Goal: Information Seeking & Learning: Learn about a topic

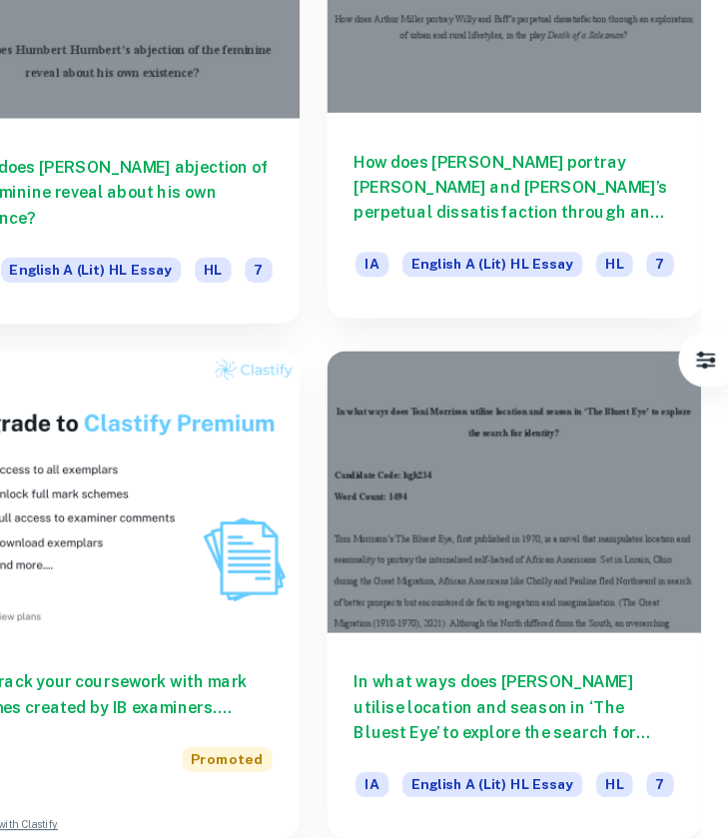
scroll to position [1566, 0]
click at [463, 235] on h6 "How does [PERSON_NAME] portray [PERSON_NAME] and [PERSON_NAME]’s perpetual diss…" at bounding box center [540, 268] width 280 height 66
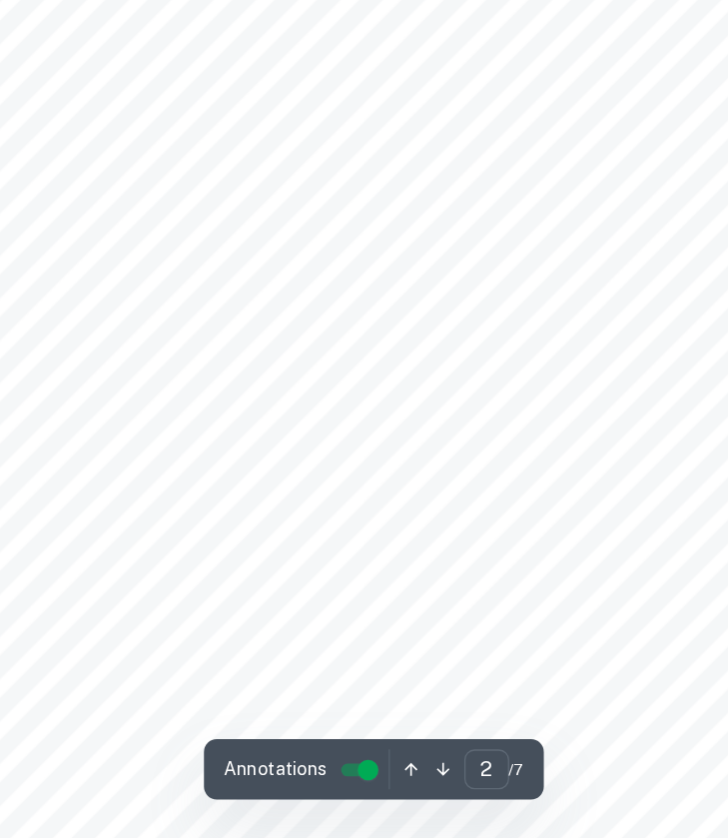
scroll to position [949, 0]
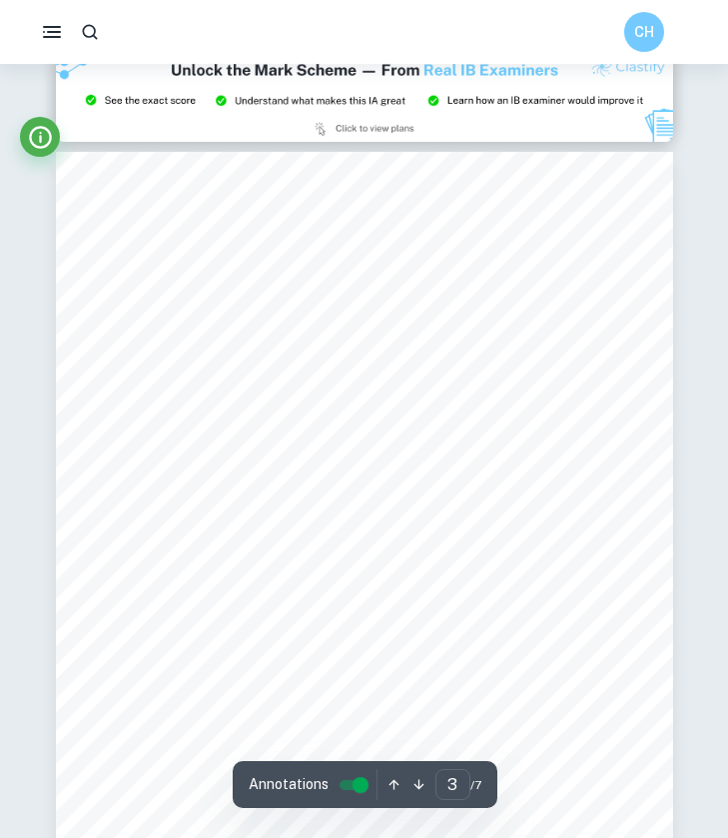
type input "2"
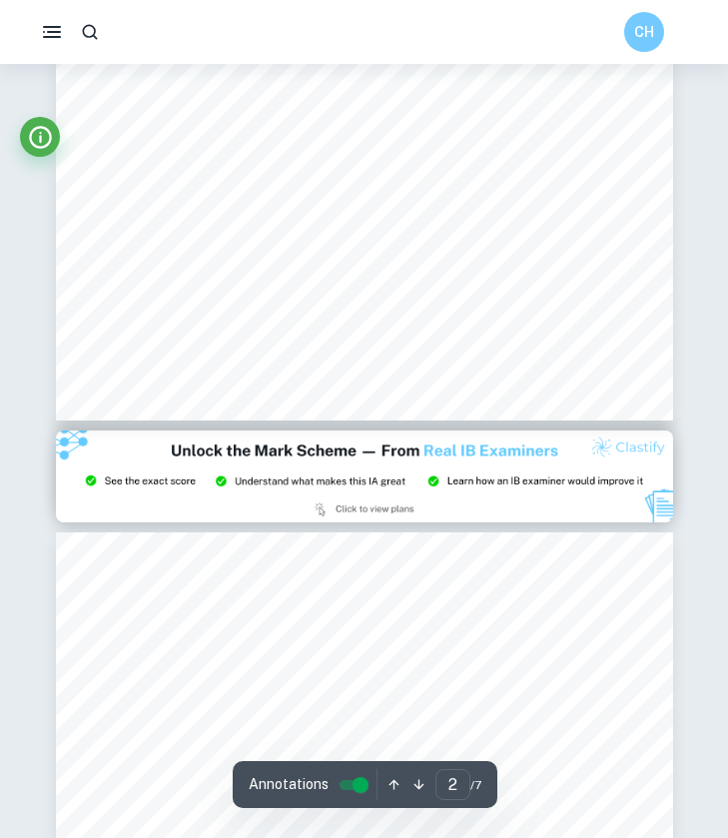
scroll to position [1240, 0]
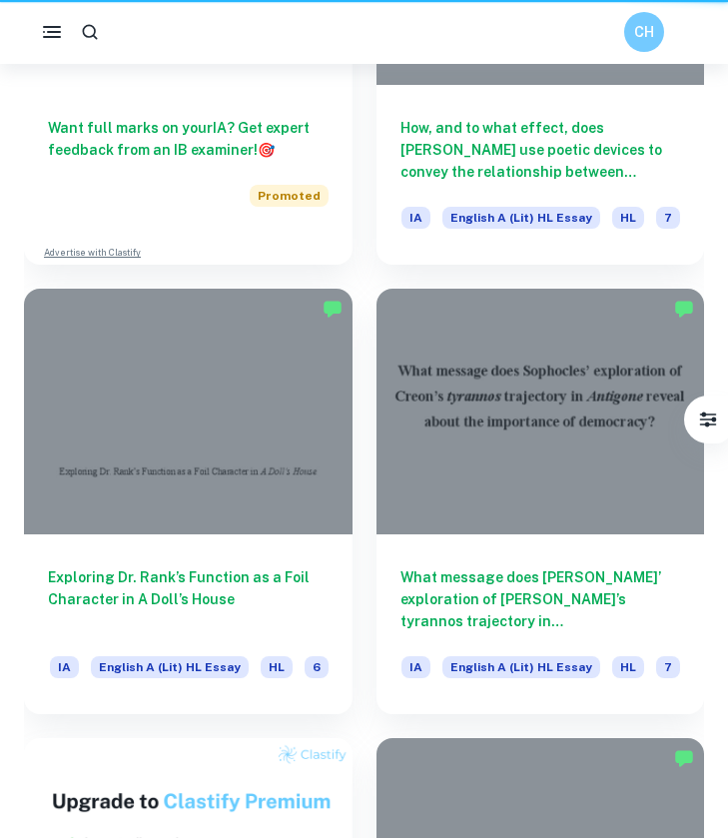
scroll to position [1565, 0]
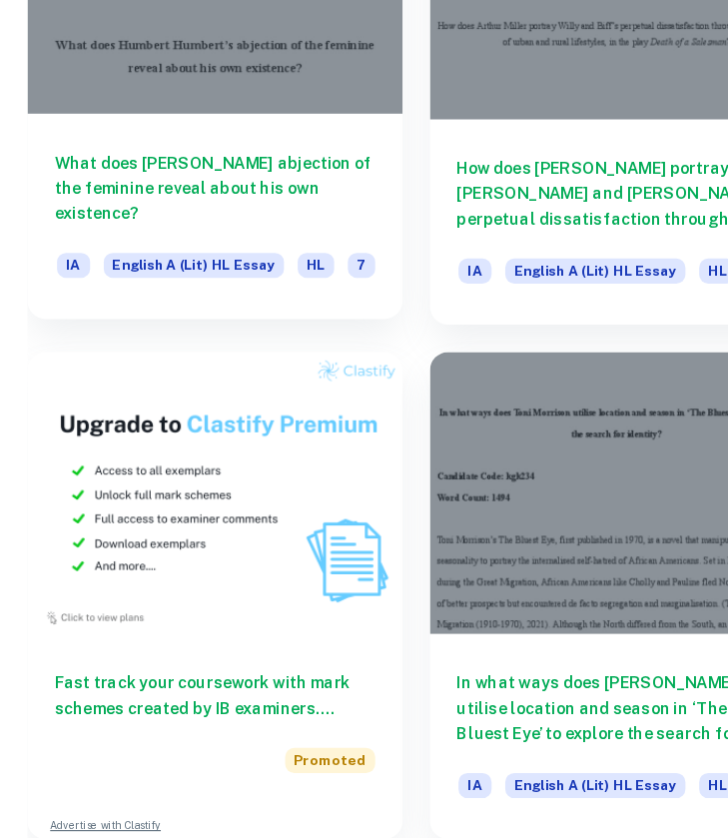
click at [271, 236] on h6 "What does [PERSON_NAME] abjection of the feminine reveal about his own existenc…" at bounding box center [188, 269] width 280 height 66
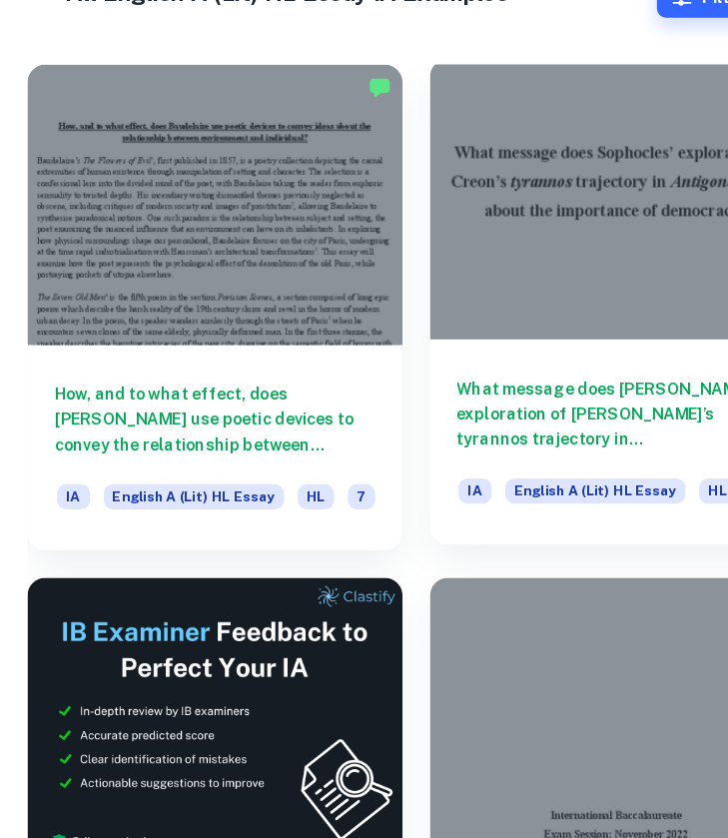
scroll to position [469, 0]
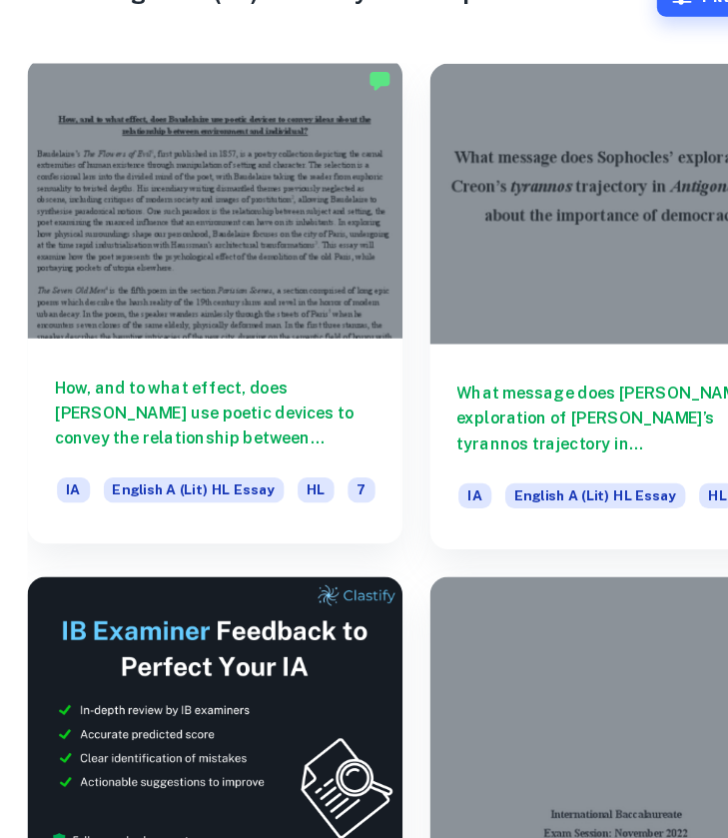
click at [218, 432] on h6 "How, and to what effect, does [PERSON_NAME] use poetic devices to convey the re…" at bounding box center [188, 465] width 280 height 66
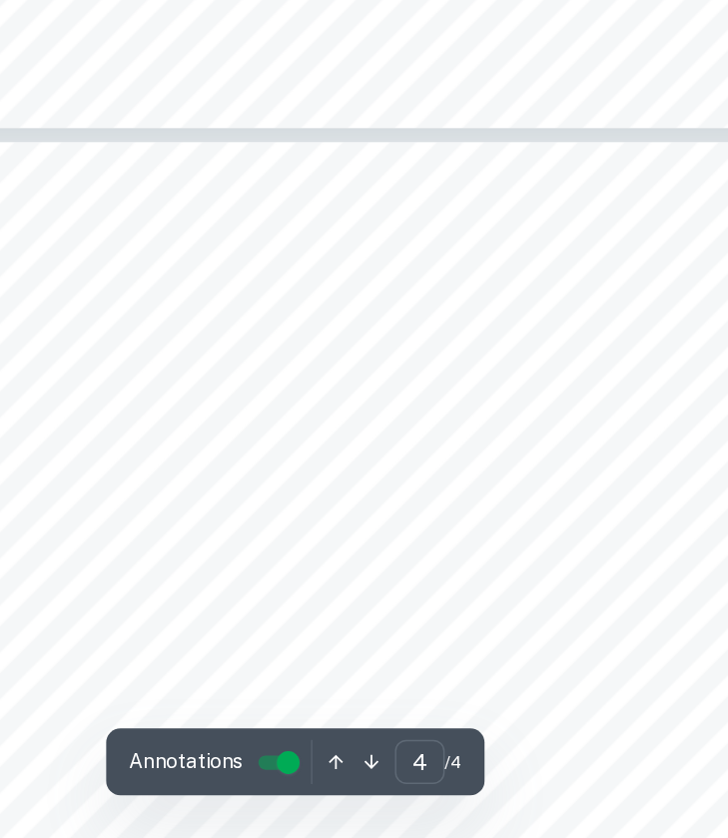
scroll to position [2590, 0]
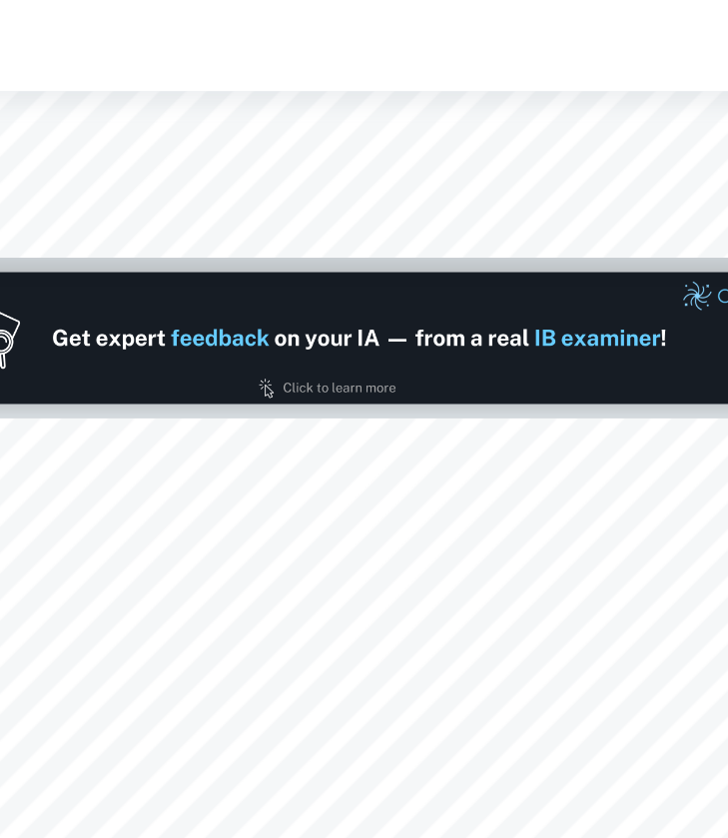
type input "1"
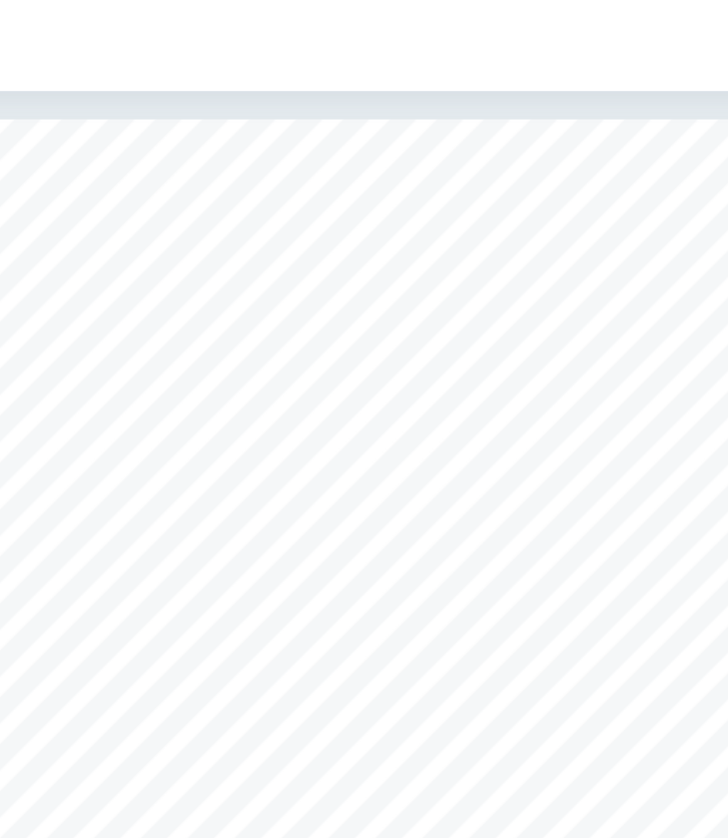
scroll to position [0, 0]
